Goal: Contribute content: Add original content to the website for others to see

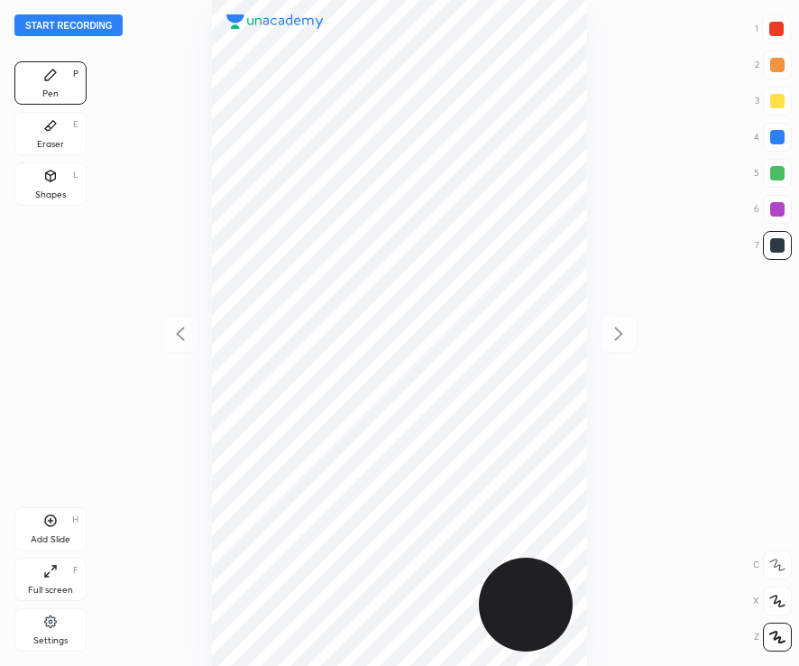
scroll to position [666, 510]
click at [54, 23] on button "Start recording" at bounding box center [68, 25] width 108 height 22
click at [71, 23] on button "End recording" at bounding box center [64, 25] width 100 height 22
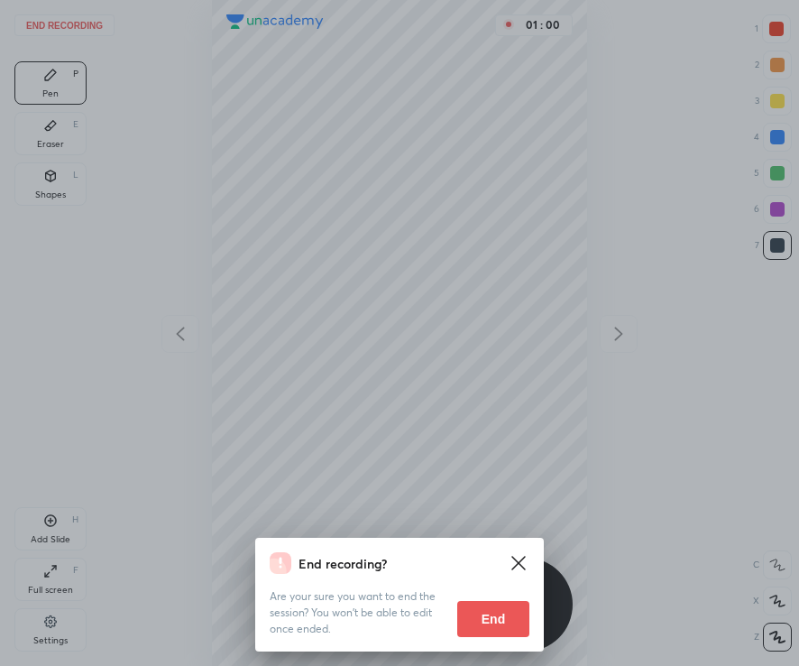
click at [481, 617] on button "End" at bounding box center [493, 619] width 72 height 36
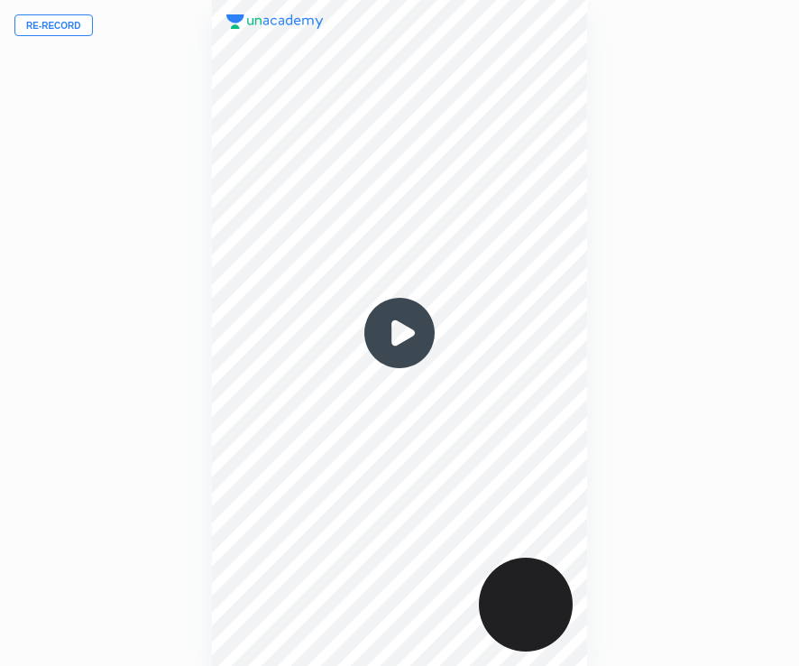
click at [122, 495] on div "Re-record 00 : 00" at bounding box center [399, 333] width 799 height 666
click at [40, 27] on button "Re-record" at bounding box center [53, 25] width 78 height 22
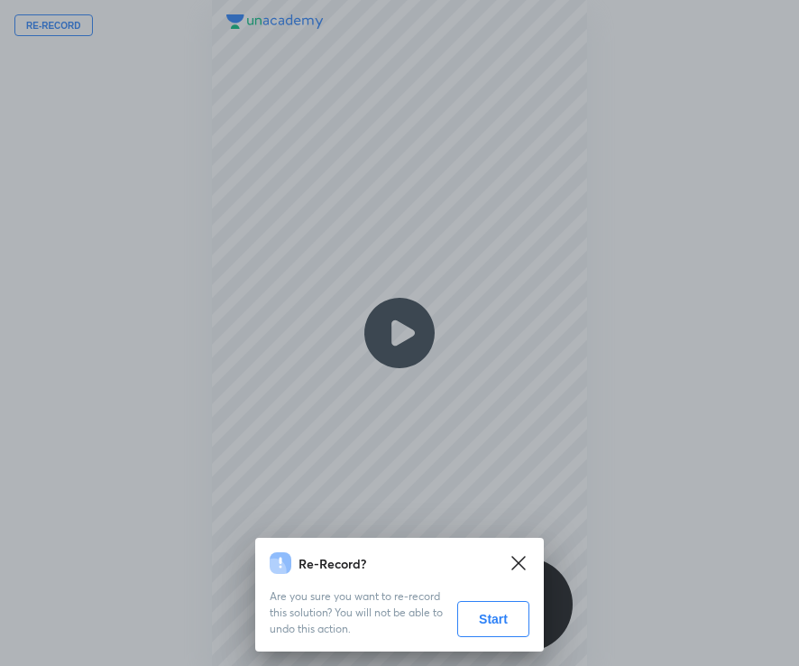
click at [490, 628] on button "Start" at bounding box center [493, 619] width 72 height 36
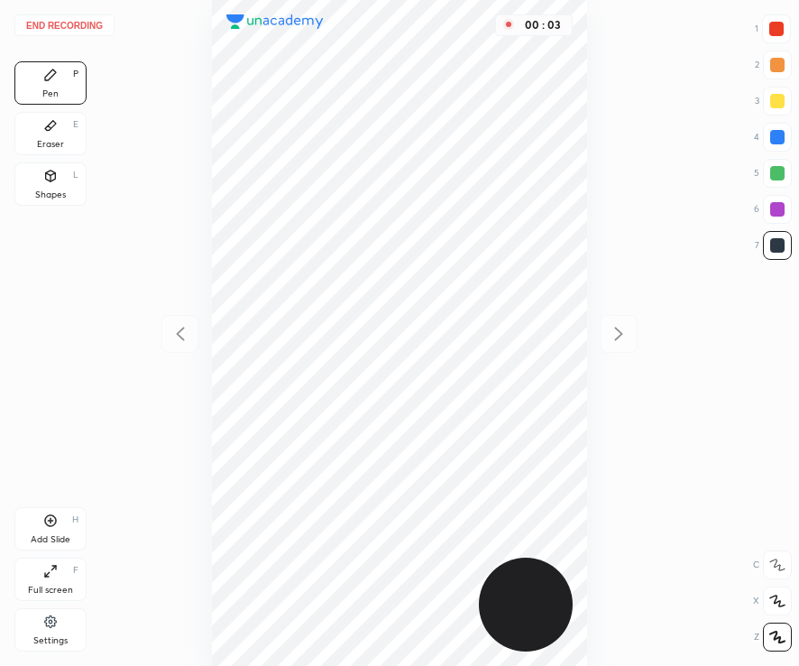
click at [769, 601] on icon at bounding box center [777, 600] width 16 height 13
click at [779, 60] on div at bounding box center [777, 65] width 14 height 14
click at [776, 30] on div at bounding box center [776, 29] width 14 height 14
click at [777, 243] on div at bounding box center [777, 245] width 14 height 14
click at [787, 136] on div at bounding box center [777, 137] width 29 height 29
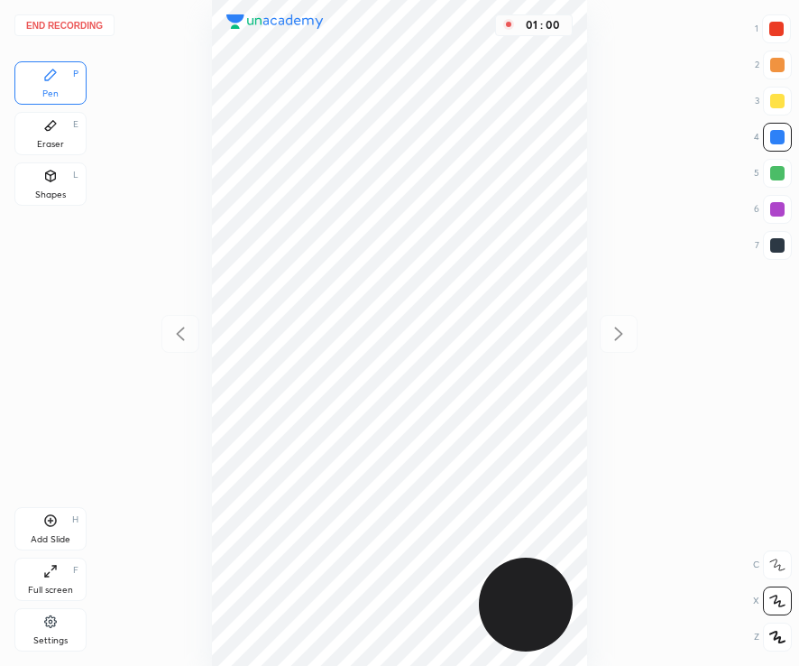
click at [776, 241] on div at bounding box center [777, 245] width 14 height 14
click at [778, 206] on div at bounding box center [777, 209] width 14 height 14
click at [773, 170] on div at bounding box center [777, 173] width 14 height 14
click at [794, 254] on div "End recording 1 2 3 4 5 6 7 R O A L C X Z Erase all C X Z Pen P Eraser E Shapes…" at bounding box center [399, 333] width 799 height 666
click at [771, 243] on div at bounding box center [777, 245] width 14 height 14
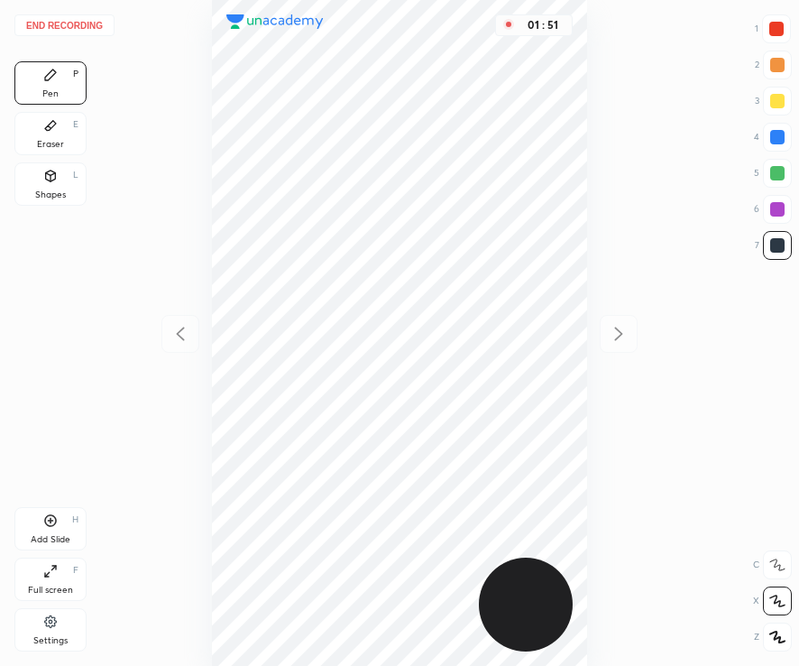
click at [51, 536] on div "Add Slide" at bounding box center [51, 539] width 40 height 9
click at [776, 207] on div at bounding box center [777, 209] width 14 height 14
click at [182, 337] on icon at bounding box center [181, 334] width 22 height 22
click at [613, 330] on icon at bounding box center [619, 334] width 22 height 22
click at [187, 334] on icon at bounding box center [181, 334] width 22 height 22
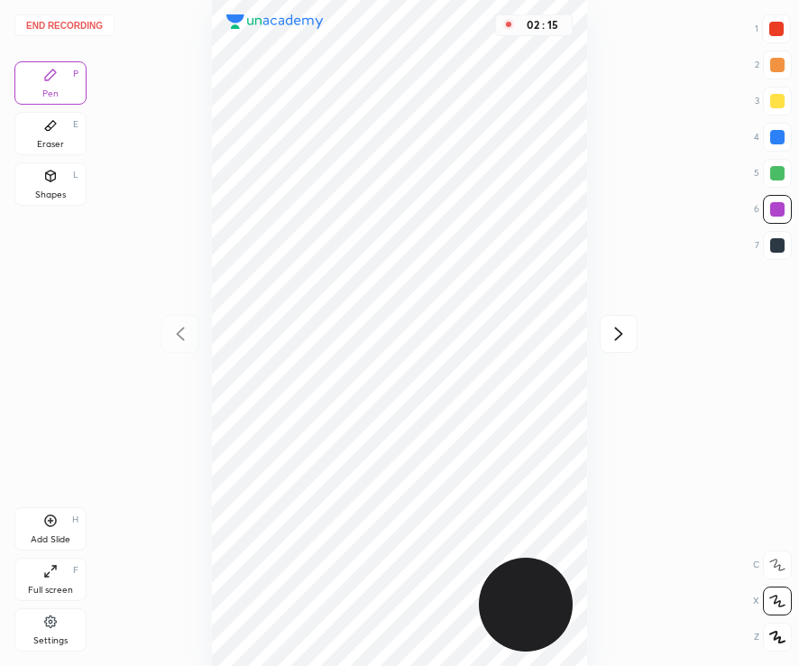
click at [622, 336] on icon at bounding box center [619, 334] width 22 height 22
click at [785, 172] on div at bounding box center [777, 173] width 29 height 29
click at [775, 210] on div at bounding box center [777, 209] width 14 height 14
click at [778, 244] on div at bounding box center [777, 245] width 14 height 14
click at [183, 334] on icon at bounding box center [181, 334] width 22 height 22
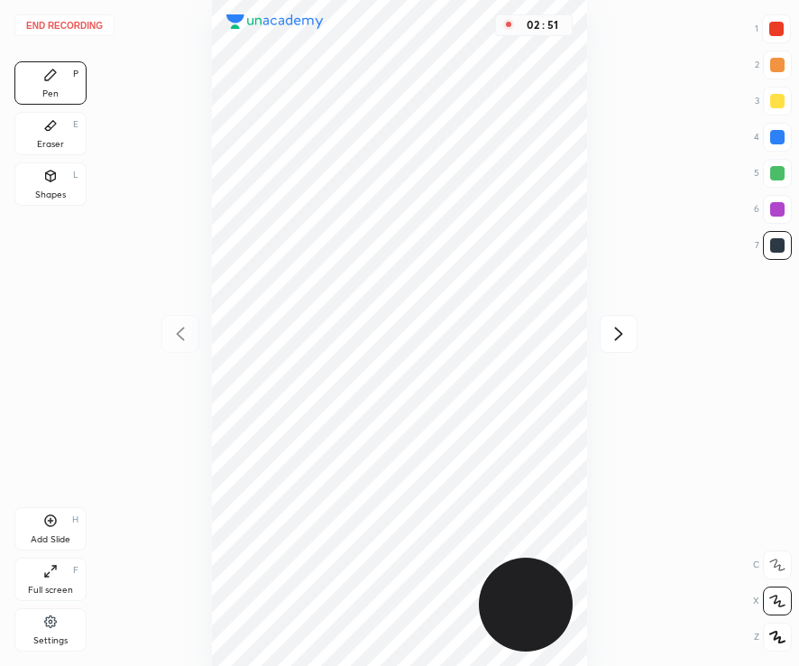
click at [620, 334] on icon at bounding box center [619, 334] width 22 height 22
click at [47, 546] on div "Add Slide H" at bounding box center [50, 528] width 72 height 43
click at [780, 135] on div at bounding box center [777, 137] width 14 height 14
click at [783, 32] on div at bounding box center [776, 29] width 14 height 14
click at [776, 248] on div at bounding box center [777, 245] width 14 height 14
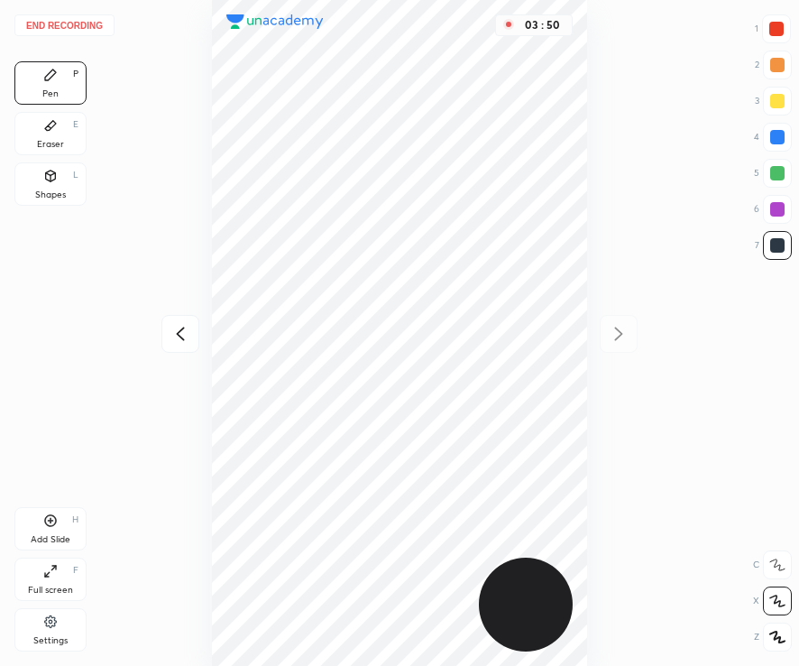
click at [775, 26] on div at bounding box center [776, 29] width 14 height 14
click at [775, 231] on div at bounding box center [777, 245] width 29 height 29
click at [776, 138] on div at bounding box center [777, 137] width 14 height 14
click at [770, 249] on div at bounding box center [777, 245] width 14 height 14
click at [41, 526] on div "Add Slide H" at bounding box center [50, 528] width 72 height 43
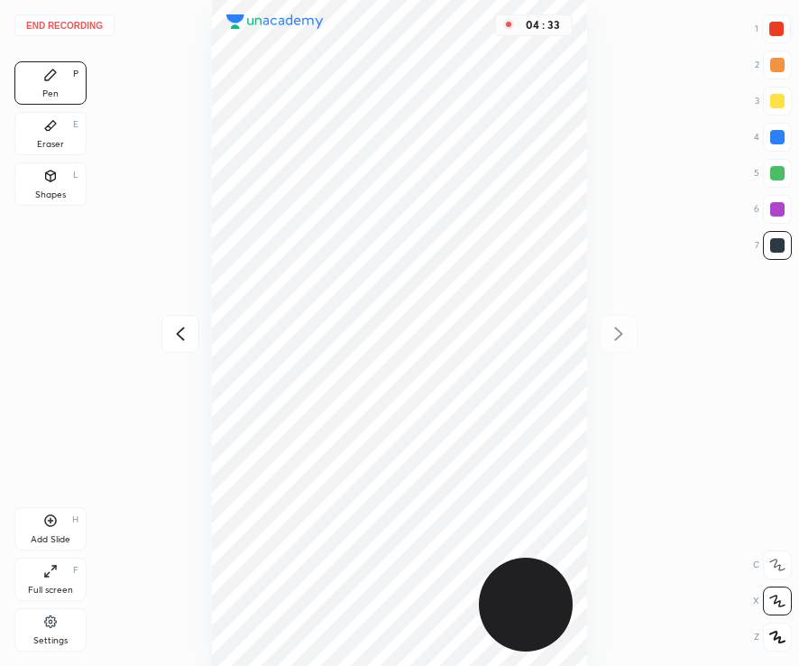
click at [770, 30] on div at bounding box center [776, 29] width 14 height 14
click at [186, 327] on icon at bounding box center [181, 334] width 22 height 22
click at [613, 334] on icon at bounding box center [619, 334] width 22 height 22
click at [770, 134] on div at bounding box center [777, 137] width 14 height 14
click at [767, 245] on div at bounding box center [777, 245] width 29 height 29
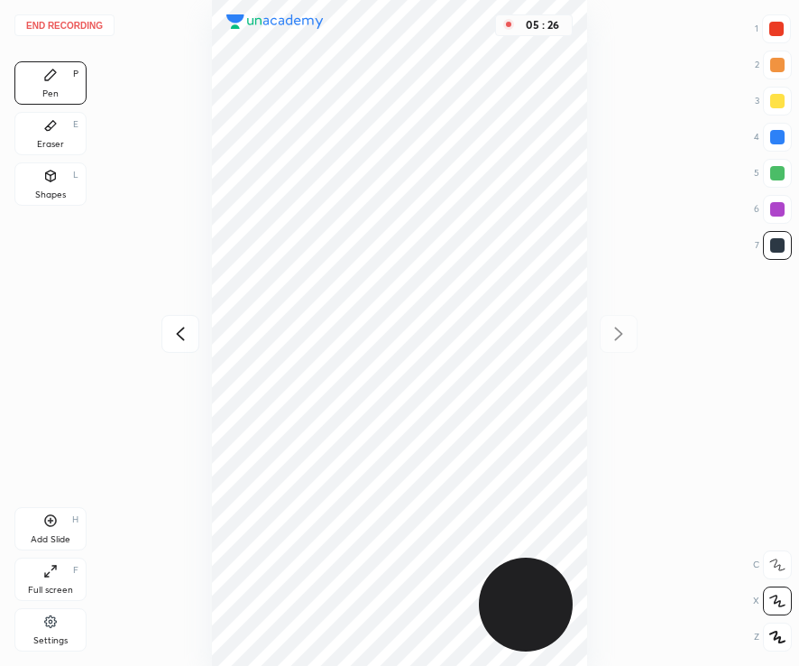
click at [774, 210] on div at bounding box center [777, 209] width 14 height 14
click at [32, 537] on div "Add Slide" at bounding box center [51, 539] width 40 height 9
click at [183, 336] on icon at bounding box center [181, 334] width 22 height 22
click at [594, 335] on div "05 : 31" at bounding box center [399, 333] width 511 height 666
click at [619, 330] on icon at bounding box center [619, 334] width 22 height 22
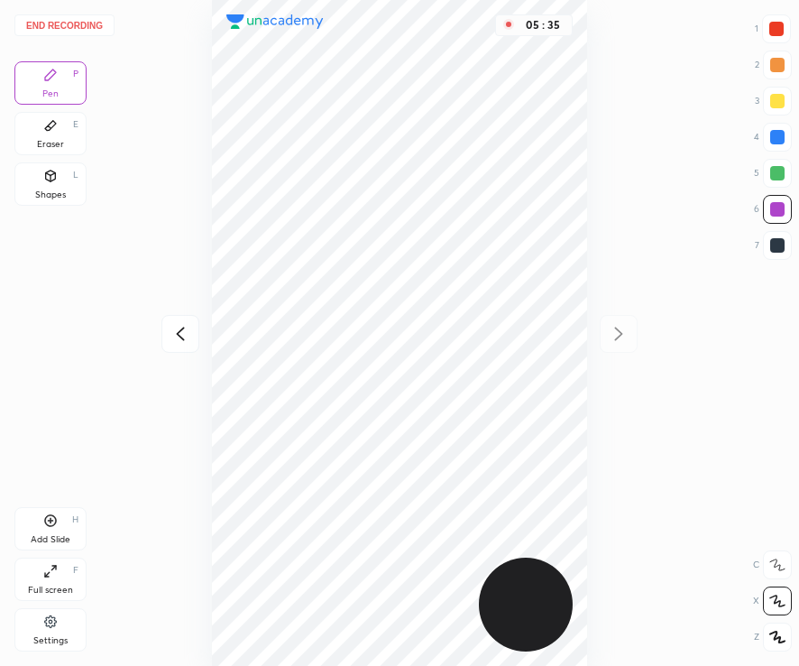
click at [188, 319] on div at bounding box center [180, 334] width 38 height 38
click at [618, 333] on icon at bounding box center [619, 334] width 22 height 22
click at [186, 339] on icon at bounding box center [181, 334] width 22 height 22
click at [621, 327] on icon at bounding box center [619, 334] width 22 height 22
click at [777, 250] on div at bounding box center [777, 245] width 14 height 14
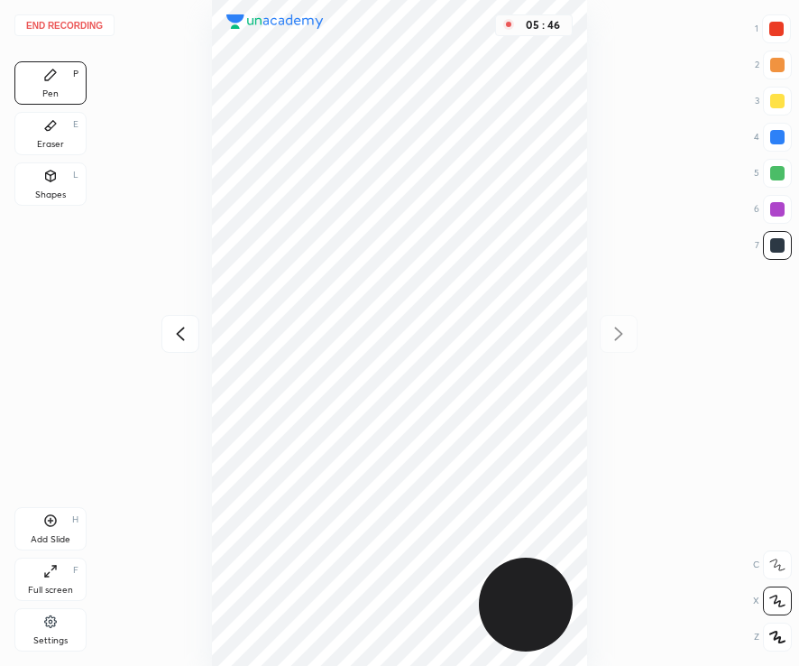
click at [60, 23] on button "End recording" at bounding box center [64, 25] width 100 height 22
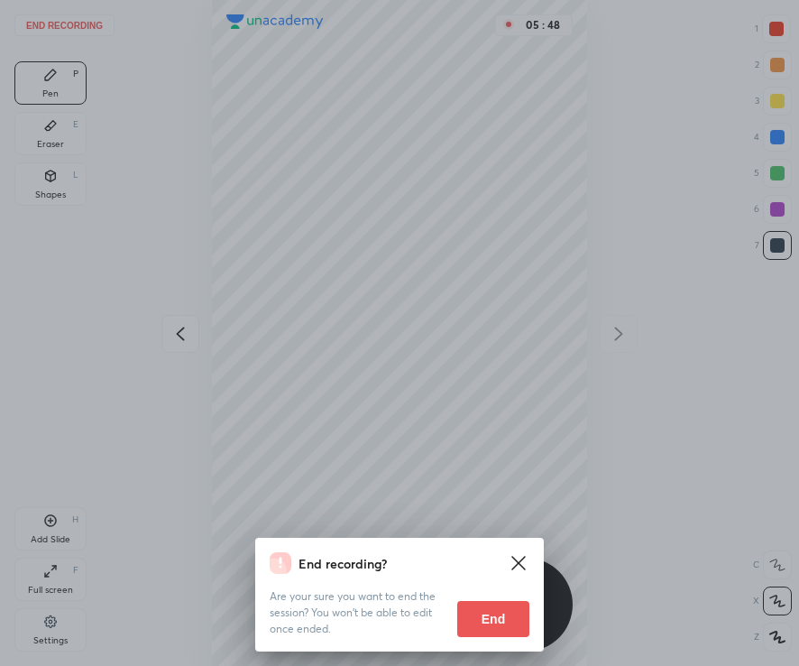
click at [480, 616] on button "End" at bounding box center [493, 619] width 72 height 36
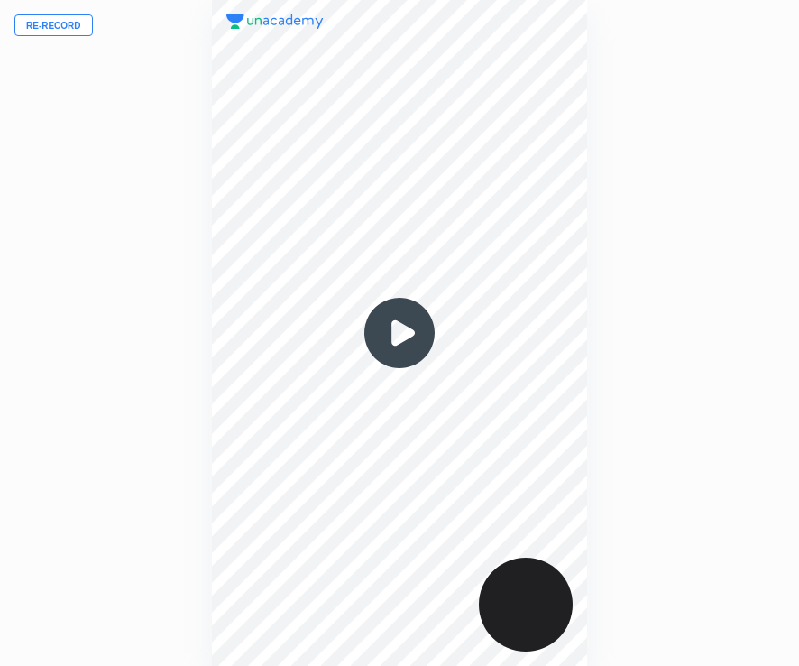
click at [399, 330] on img at bounding box center [399, 333] width 87 height 87
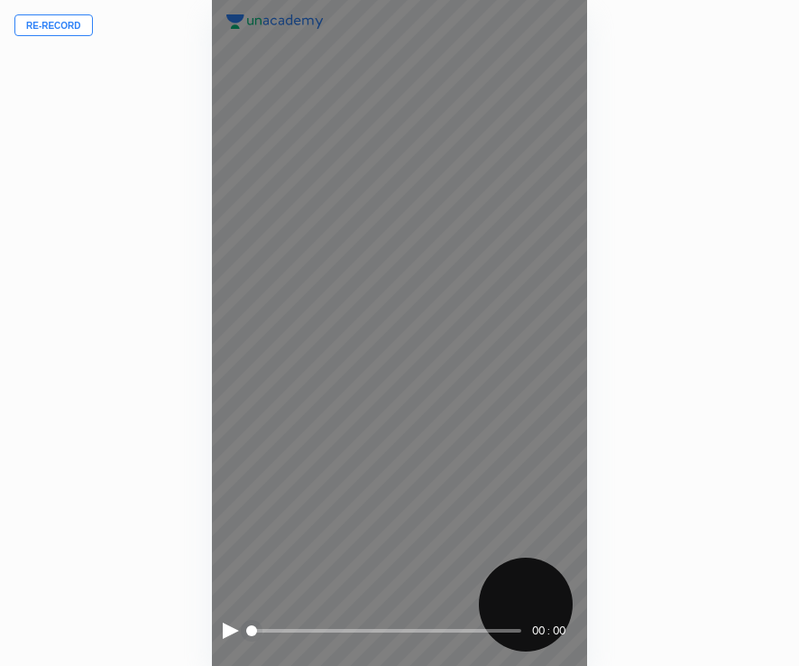
click at [229, 633] on div at bounding box center [231, 630] width 16 height 16
click at [302, 635] on span at bounding box center [385, 630] width 271 height 27
click at [447, 633] on span at bounding box center [385, 630] width 271 height 27
click at [517, 626] on span at bounding box center [385, 630] width 271 height 27
